Goal: Check status: Check status

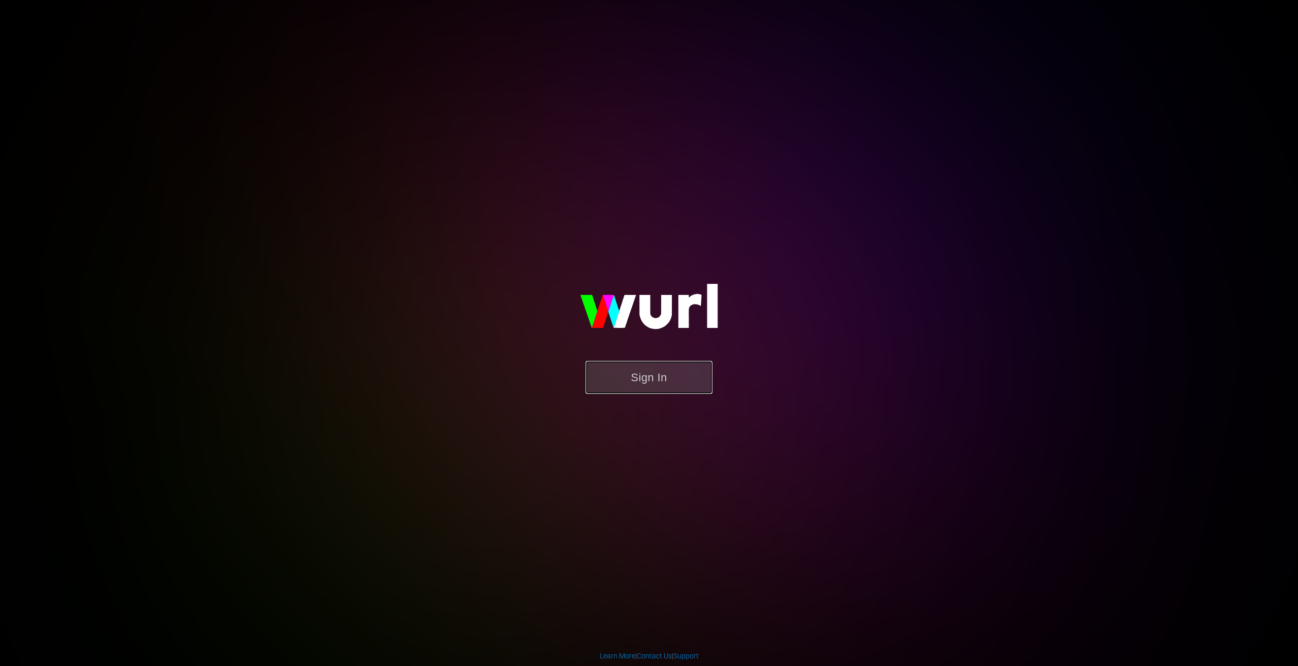
click at [657, 386] on button "Sign In" at bounding box center [648, 377] width 127 height 33
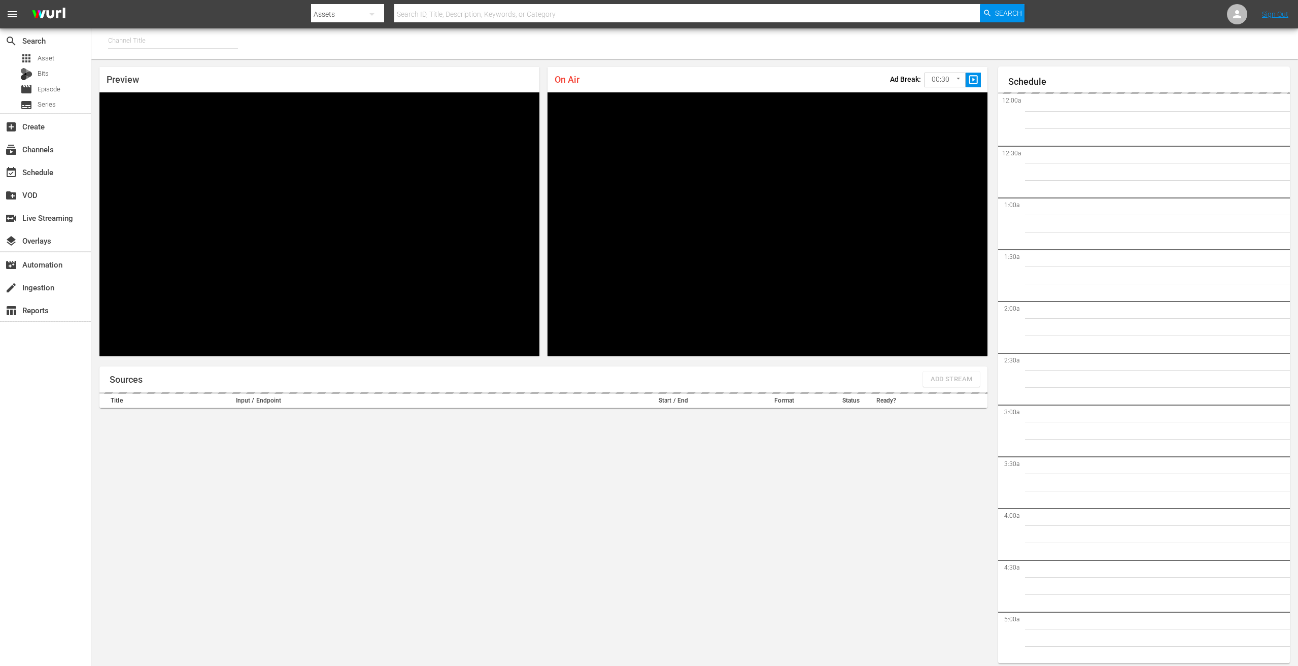
type input "PFL MMA (1309)"
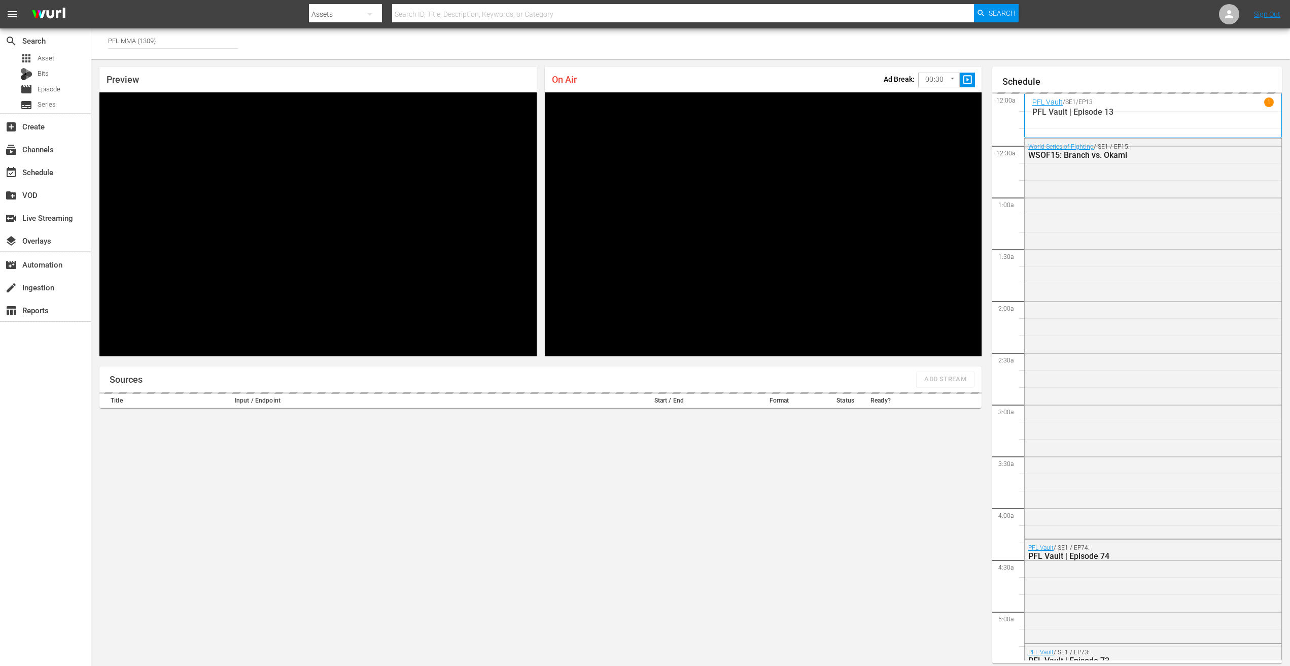
scroll to position [1832, 0]
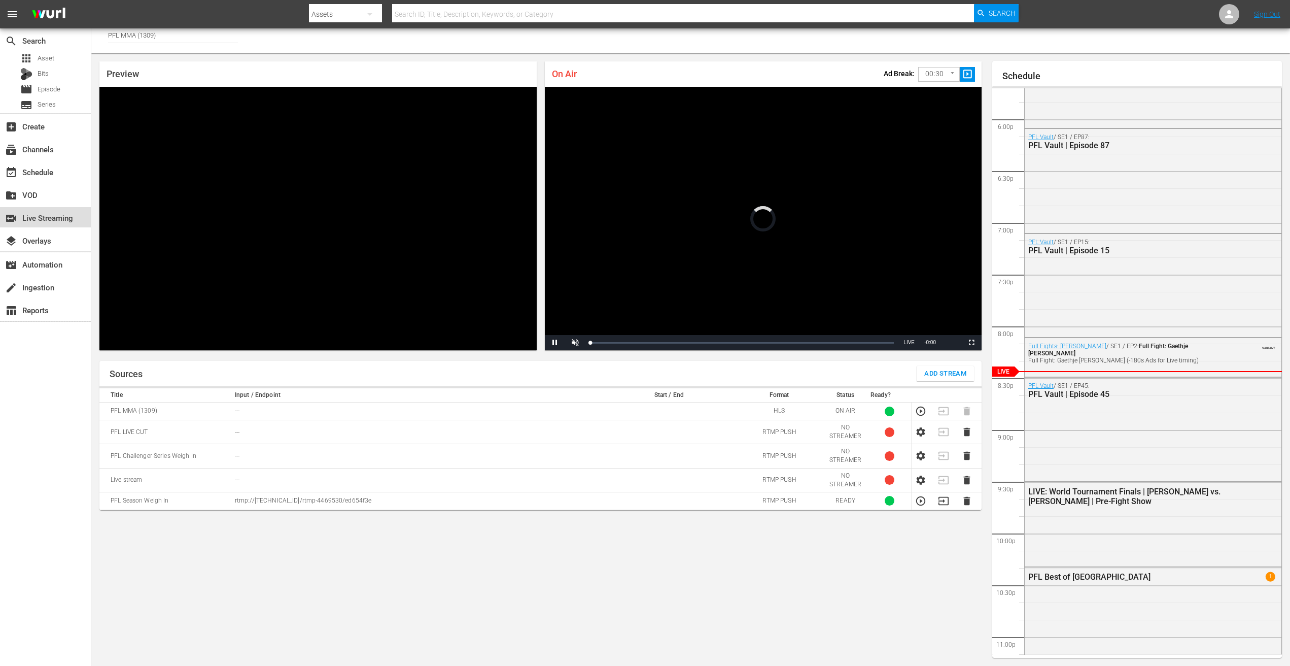
click at [35, 221] on div "switch_video Live Streaming" at bounding box center [28, 216] width 57 height 9
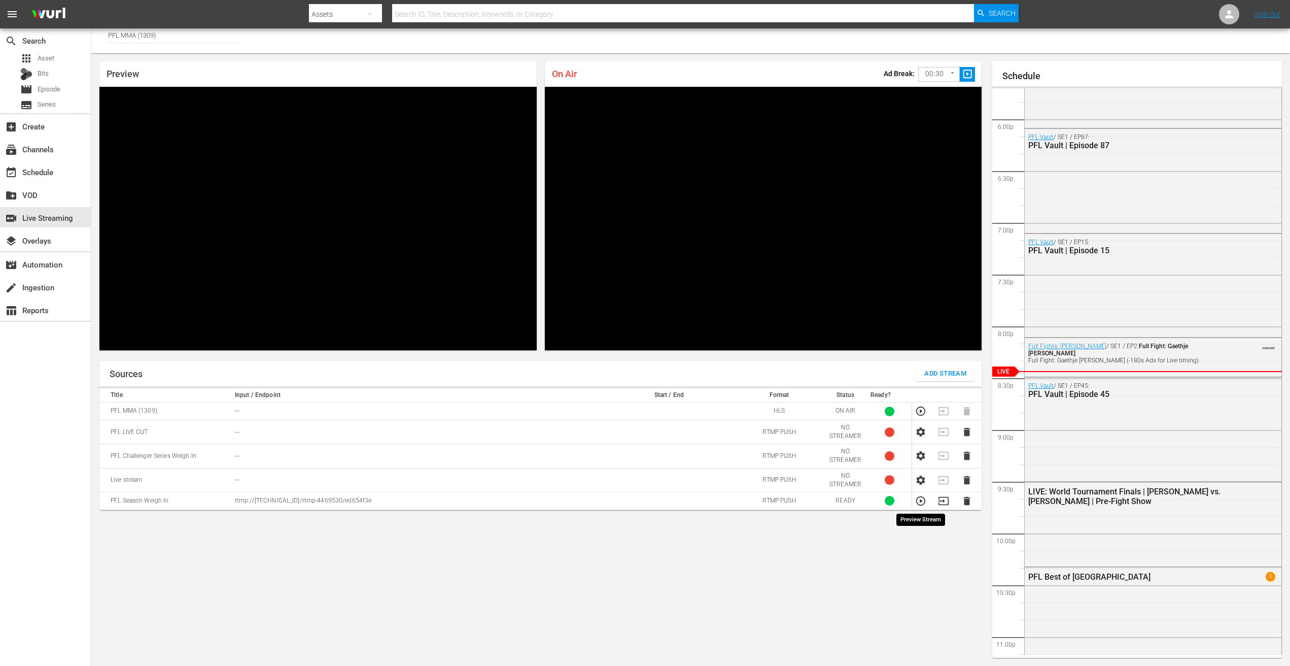
click at [922, 500] on icon "button" at bounding box center [920, 500] width 11 height 11
drag, startPoint x: 48, startPoint y: 146, endPoint x: 29, endPoint y: 156, distance: 21.8
drag, startPoint x: 29, startPoint y: 156, endPoint x: 42, endPoint y: 10, distance: 146.2
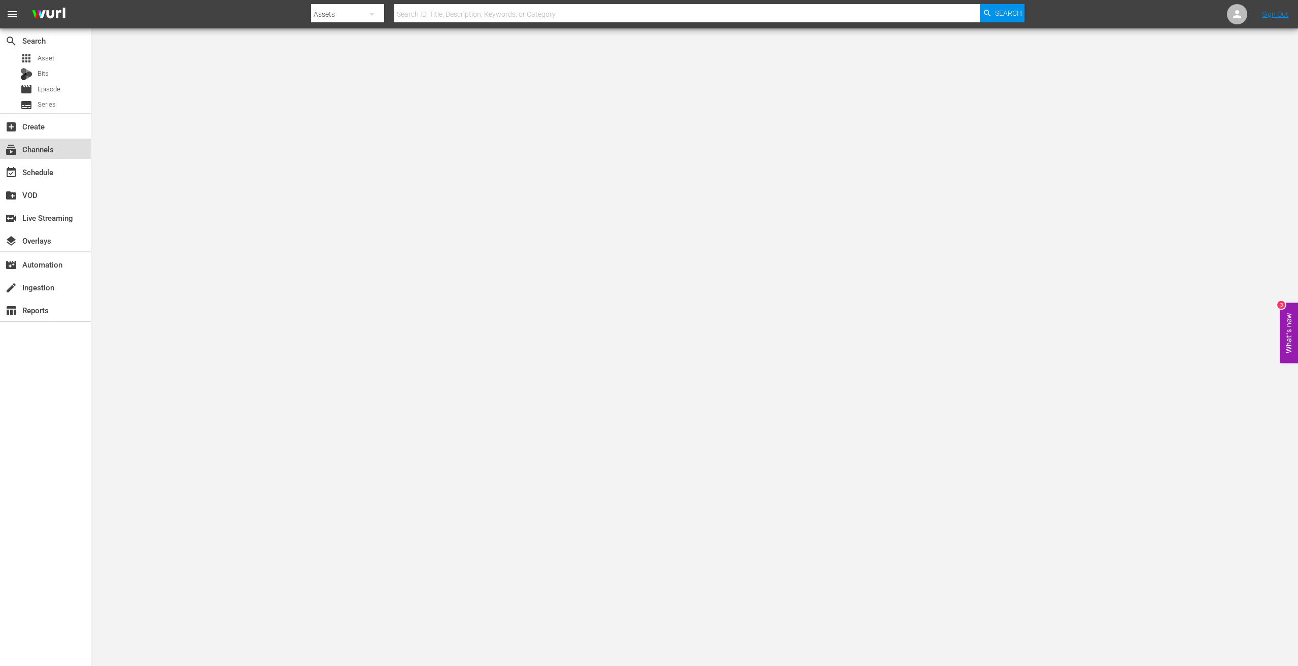
click at [40, 148] on div "subscriptions Channels" at bounding box center [28, 147] width 57 height 9
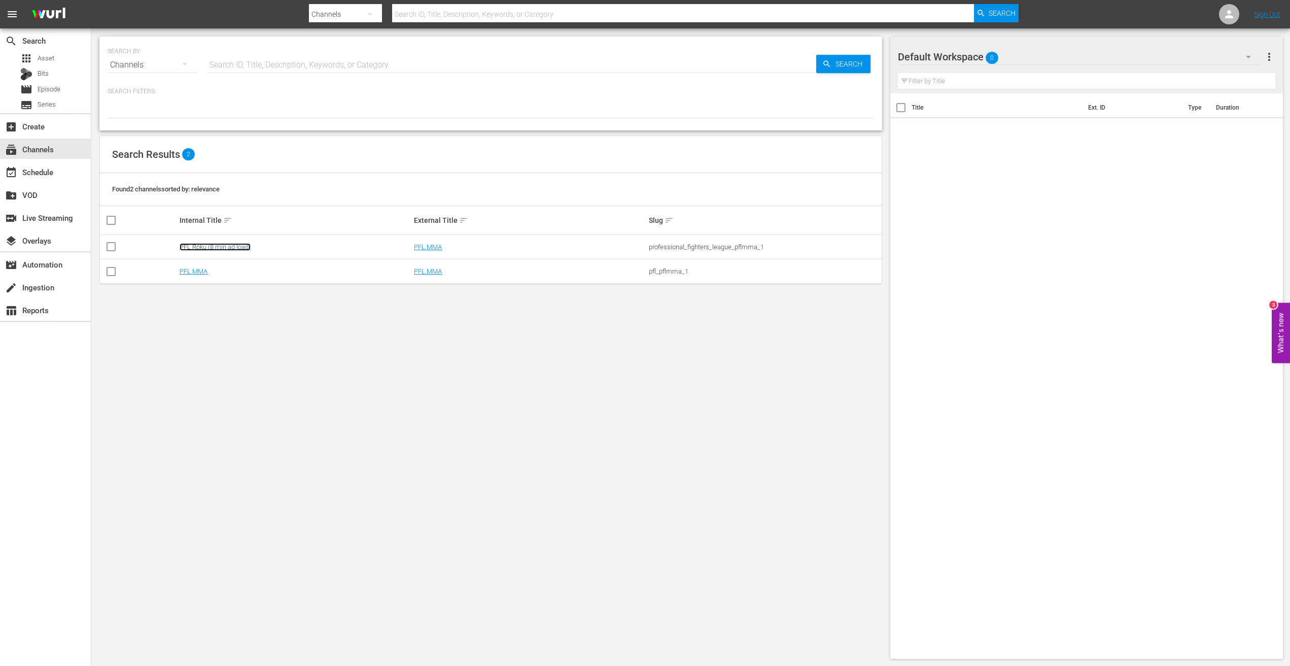
click at [204, 245] on link "PFL Roku (8 min ad load)" at bounding box center [215, 247] width 71 height 8
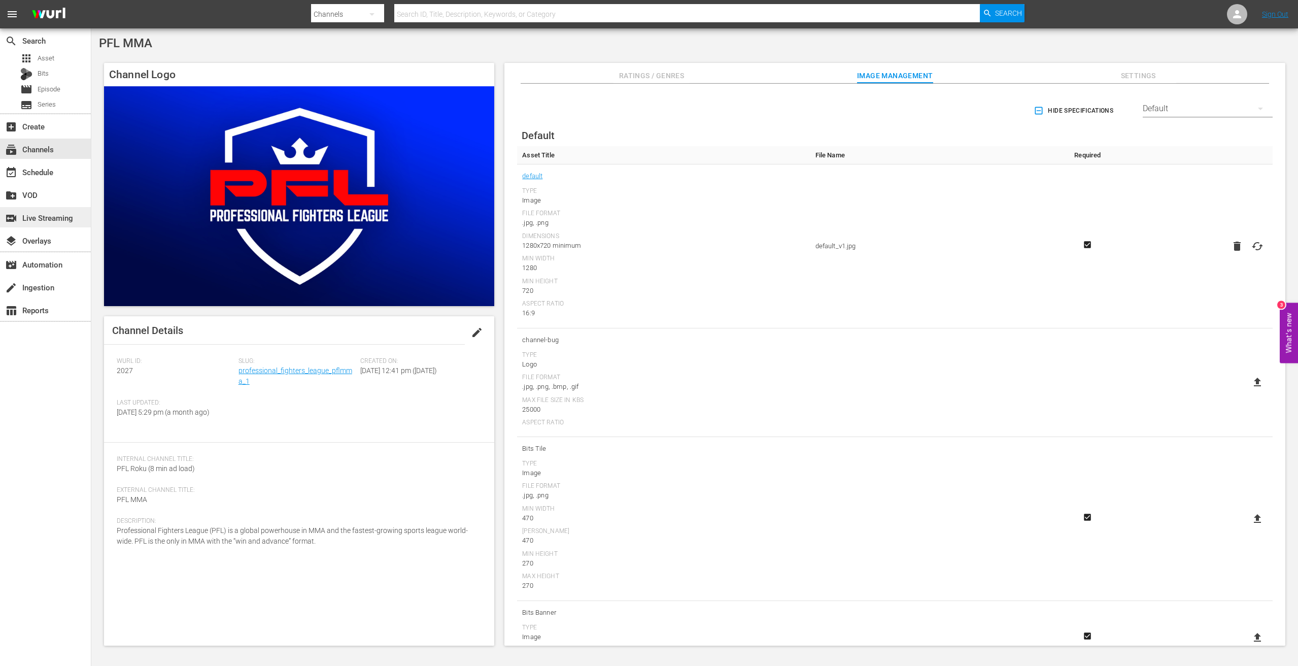
click at [56, 214] on div "switch_video Live Streaming" at bounding box center [28, 216] width 57 height 9
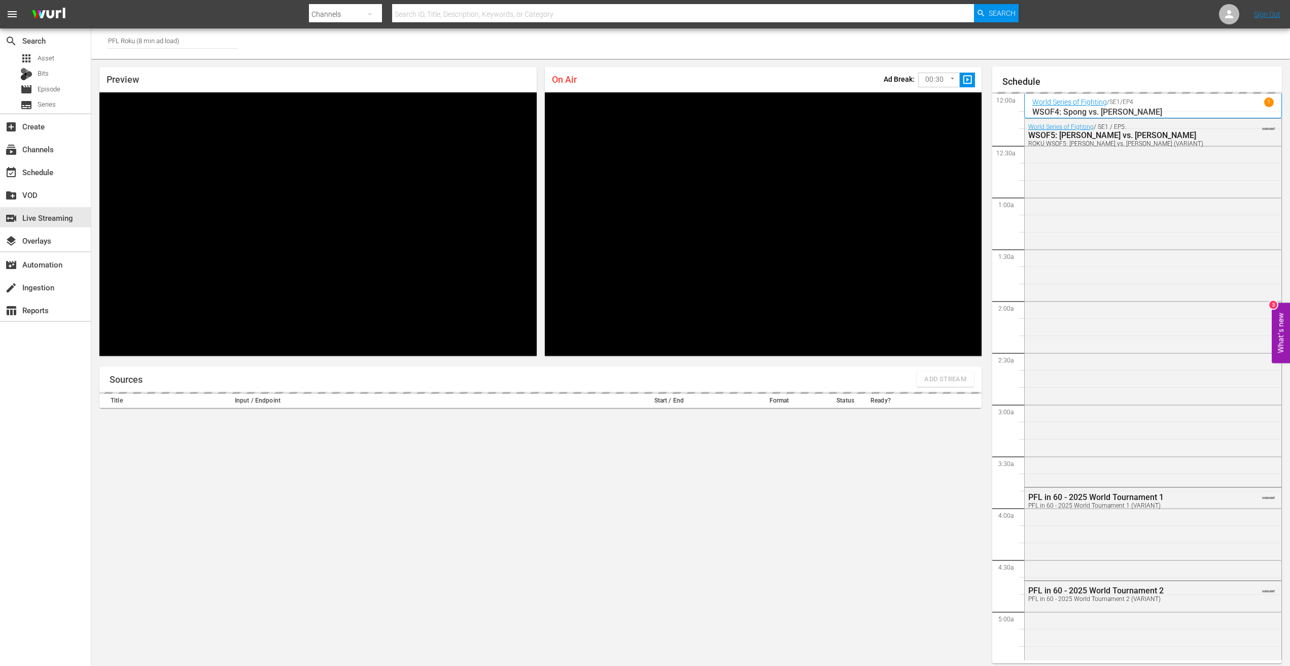
scroll to position [6, 0]
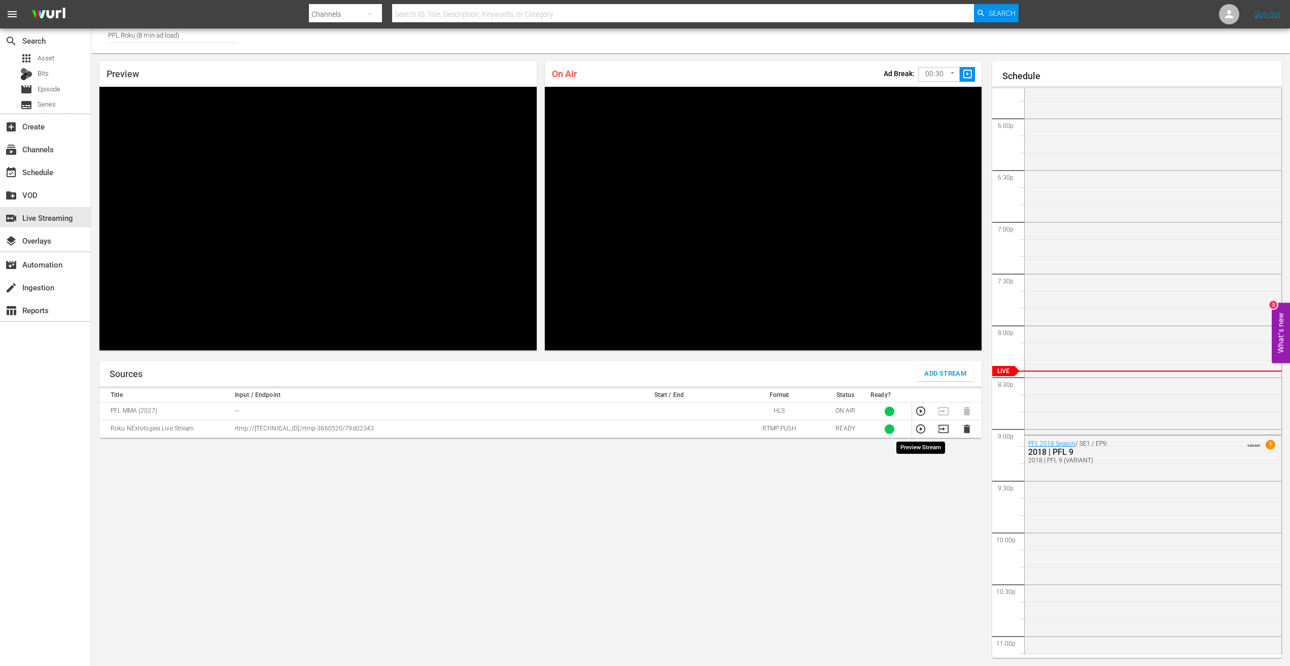
click at [923, 427] on icon "button" at bounding box center [920, 428] width 11 height 11
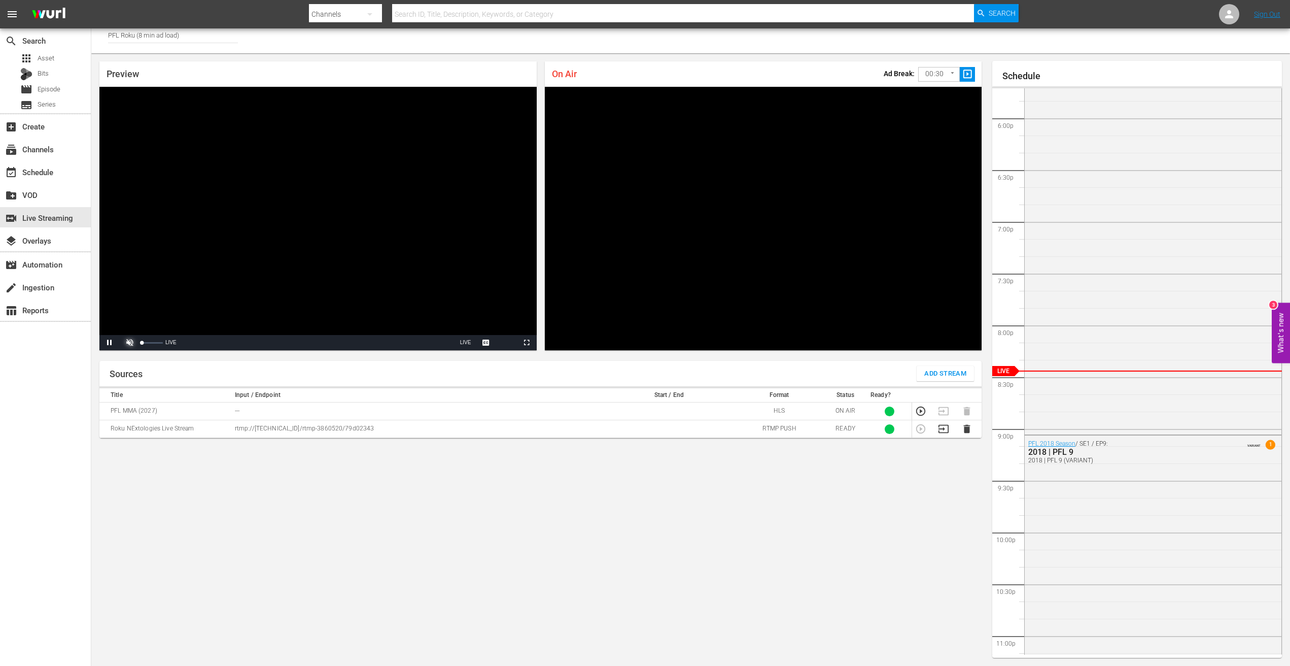
click at [130, 342] on span "Video Player" at bounding box center [130, 342] width 0 height 0
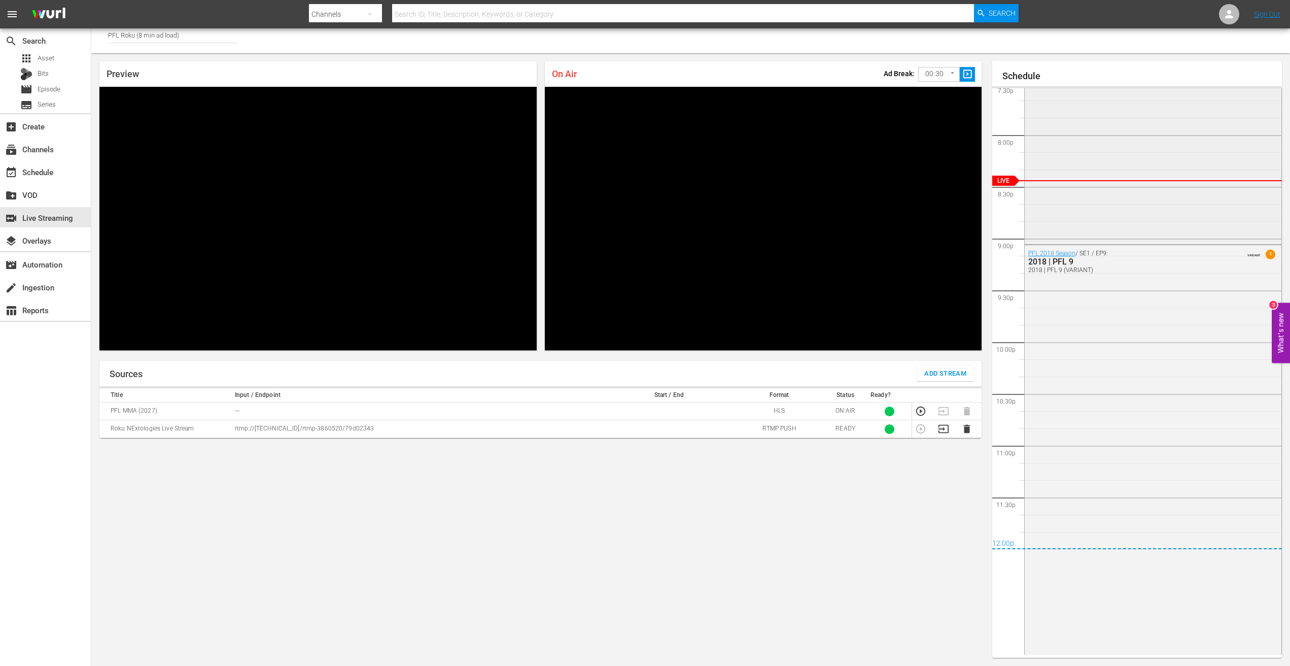
scroll to position [2025, 0]
